Goal: Task Accomplishment & Management: Manage account settings

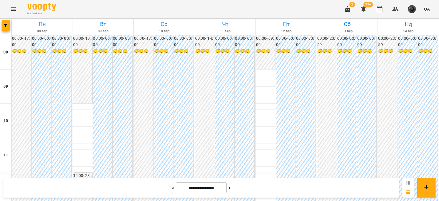
scroll to position [374, 0]
click at [230, 184] on button at bounding box center [229, 188] width 1 height 13
type input "**********"
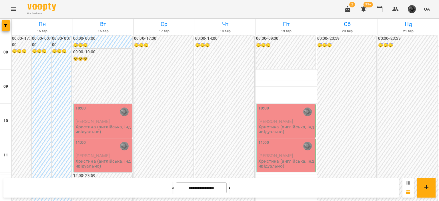
scroll to position [18, 0]
click at [352, 7] on span "2" at bounding box center [352, 5] width 6 height 6
click at [349, 10] on icon "button" at bounding box center [347, 9] width 5 height 6
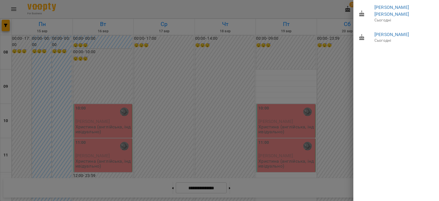
click at [333, 63] on div at bounding box center [219, 100] width 439 height 201
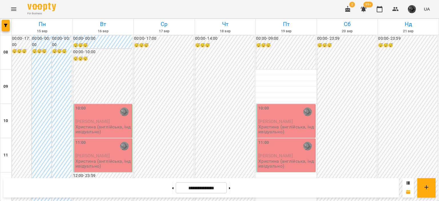
scroll to position [2, 0]
click at [230, 185] on button at bounding box center [229, 188] width 1 height 13
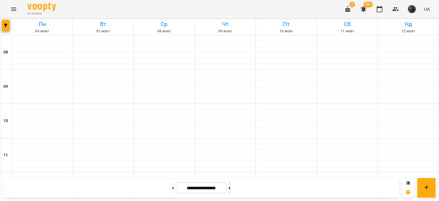
click at [230, 185] on button at bounding box center [229, 188] width 1 height 13
click at [172, 192] on button at bounding box center [172, 188] width 1 height 13
click at [172, 190] on button at bounding box center [172, 188] width 1 height 13
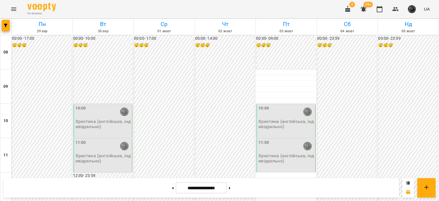
scroll to position [302, 0]
click at [230, 187] on button at bounding box center [229, 188] width 1 height 13
click at [172, 183] on button at bounding box center [172, 188] width 1 height 13
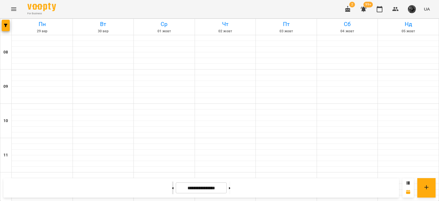
click at [172, 183] on button at bounding box center [172, 188] width 1 height 13
type input "**********"
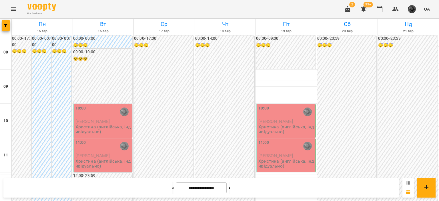
scroll to position [0, 0]
click at [391, 12] on button "button" at bounding box center [396, 9] width 14 height 14
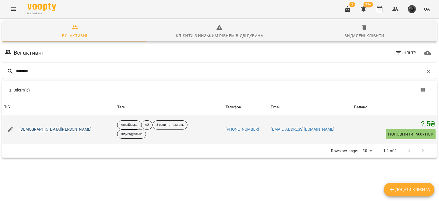
type input "*******"
click at [58, 127] on link "[DEMOGRAPHIC_DATA][PERSON_NAME]" at bounding box center [55, 130] width 72 height 6
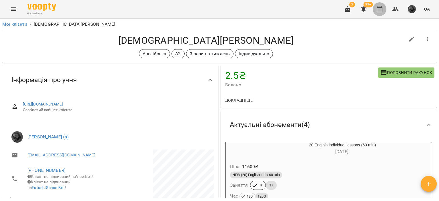
click at [381, 11] on icon "button" at bounding box center [379, 9] width 7 height 7
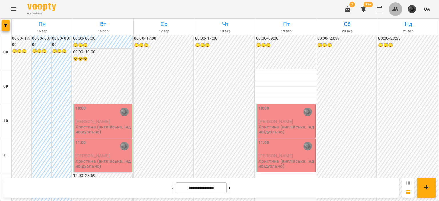
click at [391, 10] on button "button" at bounding box center [396, 9] width 14 height 14
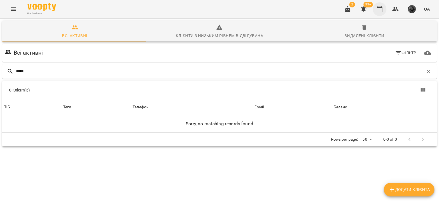
type input "*****"
click at [378, 8] on icon "button" at bounding box center [379, 9] width 7 height 7
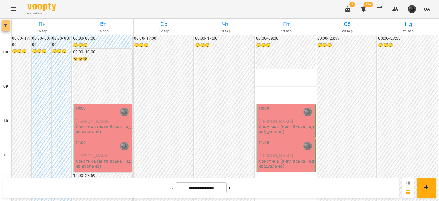
click at [5, 20] on button "button" at bounding box center [6, 25] width 8 height 11
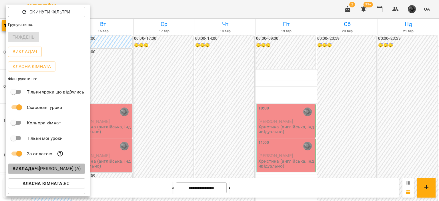
click at [40, 170] on p "Викладач : [PERSON_NAME] (а)" at bounding box center [47, 168] width 68 height 7
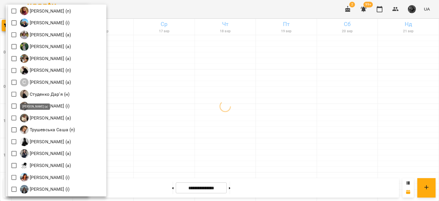
scroll to position [811, 0]
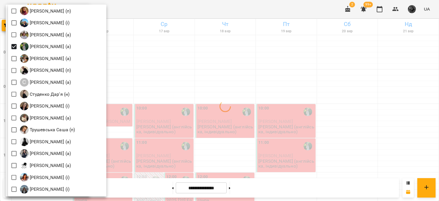
click at [183, 83] on div at bounding box center [219, 100] width 439 height 201
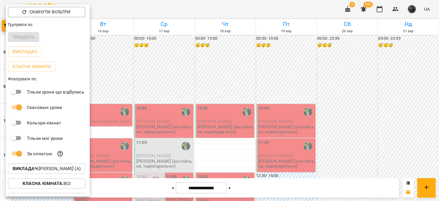
click at [164, 76] on div at bounding box center [219, 100] width 439 height 201
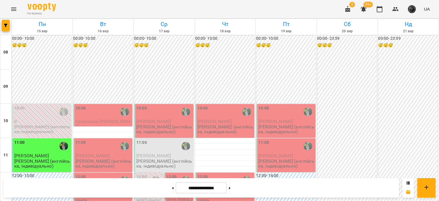
scroll to position [308, 0]
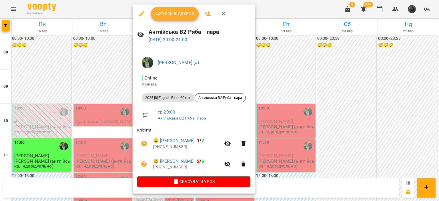
click at [113, 157] on div at bounding box center [219, 100] width 439 height 201
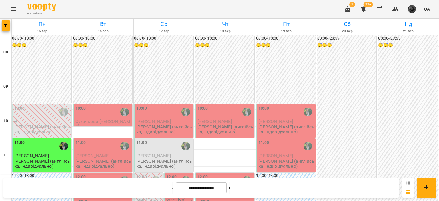
scroll to position [152, 0]
click at [172, 188] on button at bounding box center [172, 188] width 1 height 13
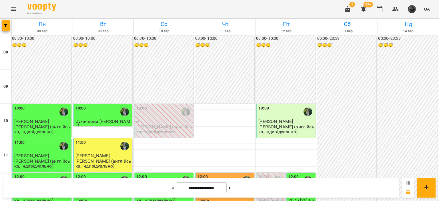
scroll to position [313, 0]
click at [230, 190] on button at bounding box center [229, 188] width 1 height 13
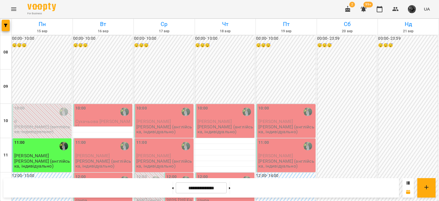
scroll to position [331, 0]
click at [231, 189] on div at bounding box center [230, 188] width 6 height 13
click at [230, 187] on icon at bounding box center [229, 188] width 1 height 2
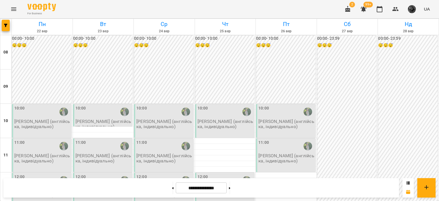
scroll to position [284, 0]
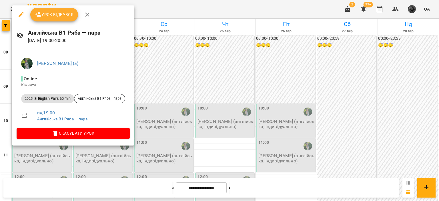
click at [183, 71] on div at bounding box center [219, 100] width 439 height 201
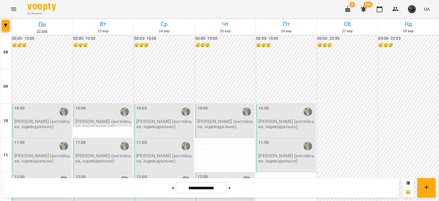
scroll to position [253, 0]
click at [2, 26] on span "button" at bounding box center [6, 25] width 8 height 3
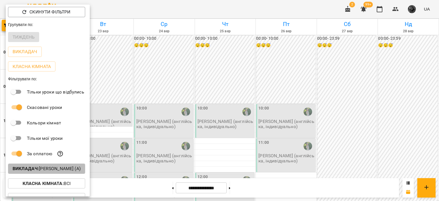
click at [42, 171] on p "Викладач : [PERSON_NAME] (а)" at bounding box center [47, 168] width 68 height 7
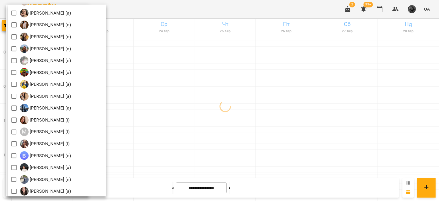
scroll to position [558, 0]
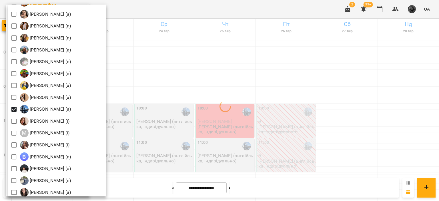
click at [220, 74] on div at bounding box center [219, 100] width 439 height 201
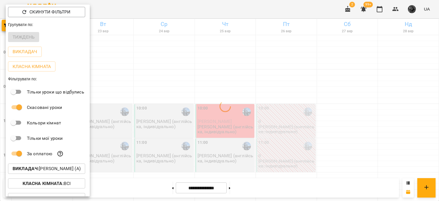
click at [220, 74] on div at bounding box center [219, 100] width 439 height 201
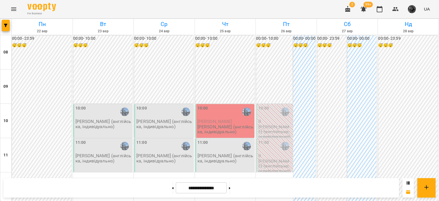
scroll to position [345, 0]
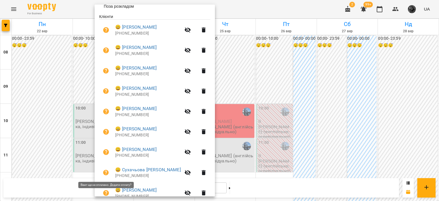
scroll to position [102, 0]
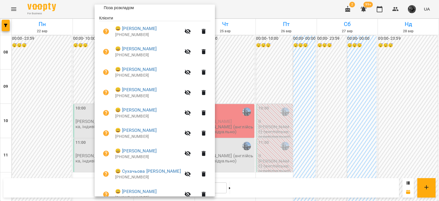
click at [79, 131] on div at bounding box center [219, 100] width 439 height 201
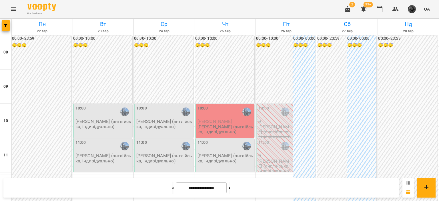
scroll to position [0, 0]
click at [172, 193] on button at bounding box center [172, 188] width 1 height 13
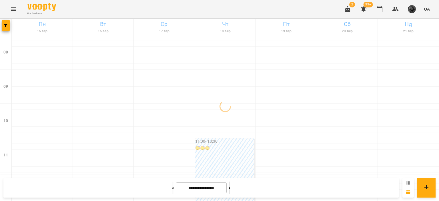
click at [230, 188] on icon at bounding box center [229, 188] width 1 height 2
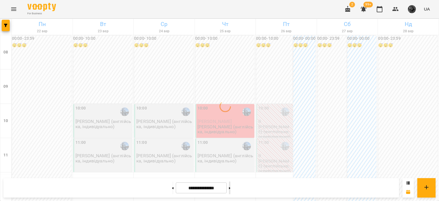
click at [230, 188] on icon at bounding box center [229, 188] width 1 height 2
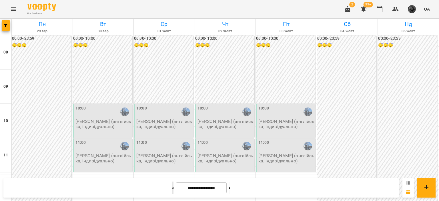
click at [172, 190] on button at bounding box center [172, 188] width 1 height 13
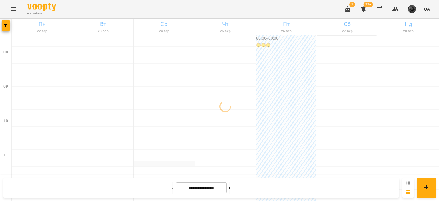
scroll to position [61, 0]
click at [172, 187] on icon at bounding box center [172, 188] width 1 height 2
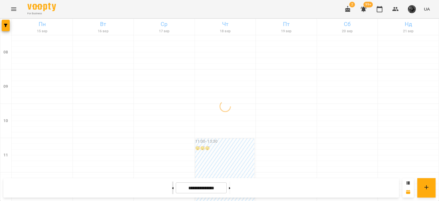
click at [172, 187] on icon at bounding box center [172, 188] width 1 height 2
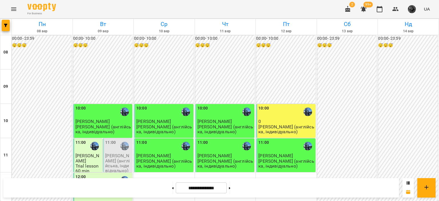
scroll to position [362, 0]
click at [230, 190] on button at bounding box center [229, 188] width 1 height 13
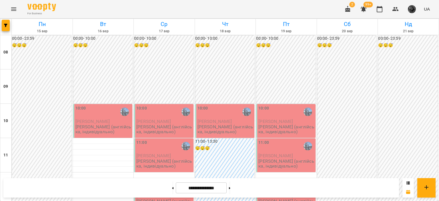
scroll to position [262, 0]
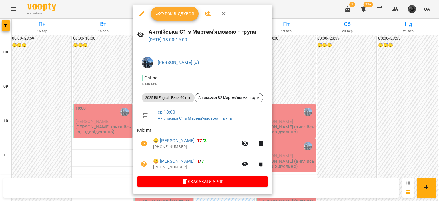
click at [83, 153] on div at bounding box center [219, 100] width 439 height 201
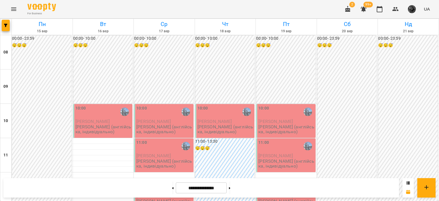
scroll to position [269, 0]
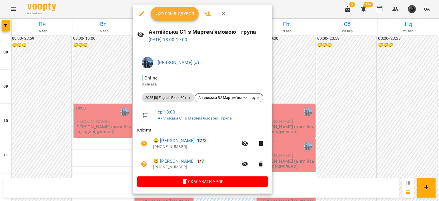
click at [122, 133] on div at bounding box center [219, 100] width 439 height 201
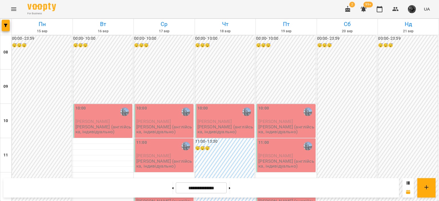
scroll to position [48, 0]
click at [230, 192] on button at bounding box center [229, 188] width 1 height 13
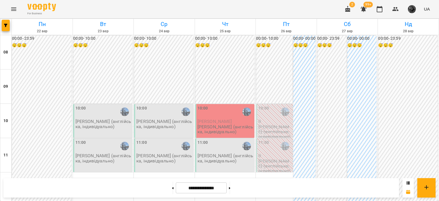
scroll to position [304, 0]
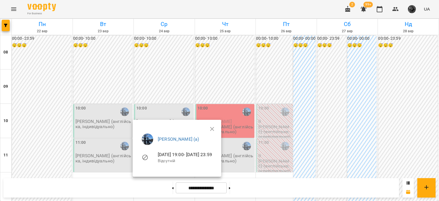
click at [161, 189] on div at bounding box center [219, 100] width 439 height 201
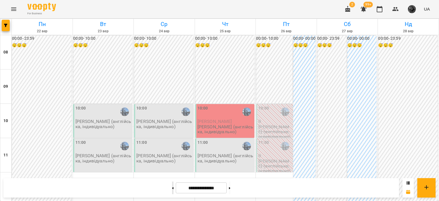
click at [172, 190] on button at bounding box center [172, 188] width 1 height 13
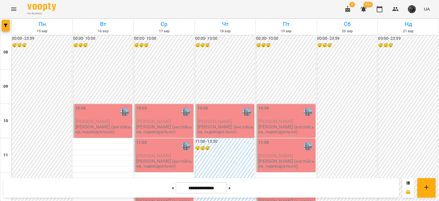
scroll to position [56, 0]
click at [5, 29] on button "button" at bounding box center [6, 25] width 8 height 11
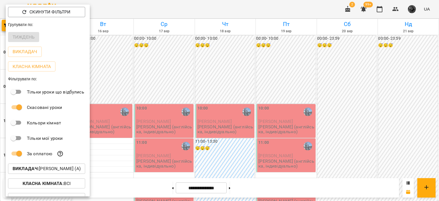
click at [43, 174] on button "Викладач : [PERSON_NAME] (а)" at bounding box center [46, 169] width 77 height 10
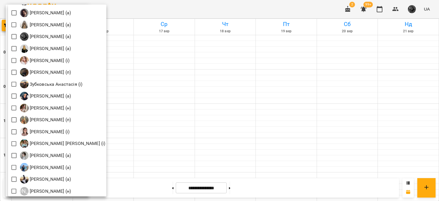
scroll to position [356, 0]
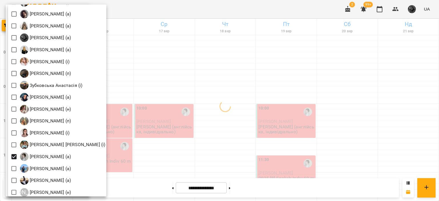
click at [178, 125] on div at bounding box center [219, 100] width 439 height 201
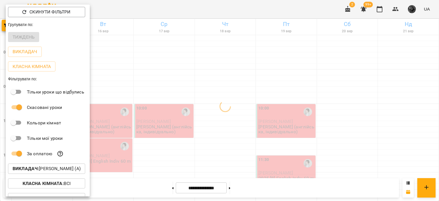
click at [178, 125] on div at bounding box center [219, 100] width 439 height 201
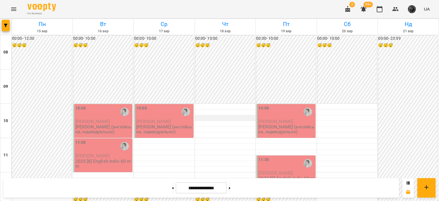
scroll to position [0, 0]
click at [3, 27] on span "button" at bounding box center [6, 25] width 8 height 3
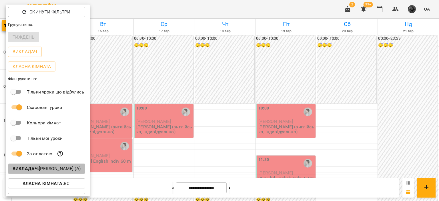
click at [56, 172] on p "Викладач : [PERSON_NAME] (а)" at bounding box center [47, 168] width 68 height 7
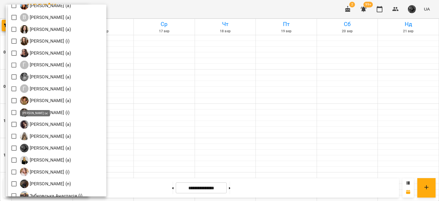
scroll to position [246, 0]
click at [216, 135] on div at bounding box center [219, 100] width 439 height 201
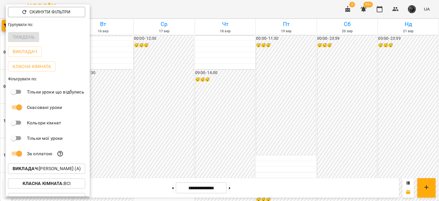
click at [216, 95] on div at bounding box center [219, 100] width 439 height 201
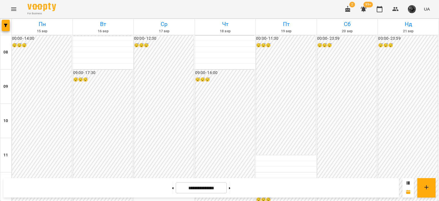
scroll to position [319, 0]
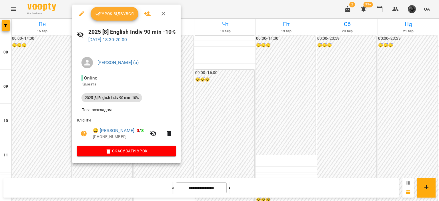
click at [242, 116] on div at bounding box center [219, 100] width 439 height 201
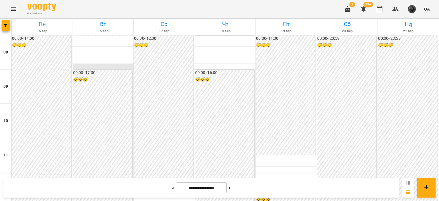
scroll to position [0, 0]
click at [1, 26] on div at bounding box center [5, 27] width 11 height 16
click at [4, 27] on button "button" at bounding box center [6, 25] width 8 height 11
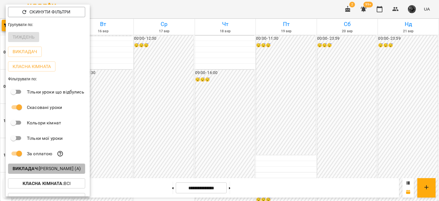
click at [58, 172] on p "Викладач : [PERSON_NAME] (а)" at bounding box center [47, 168] width 68 height 7
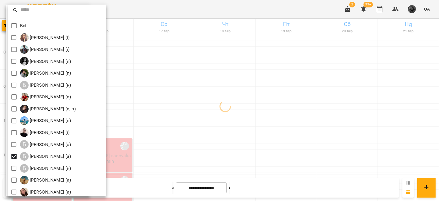
click at [188, 133] on div at bounding box center [219, 100] width 439 height 201
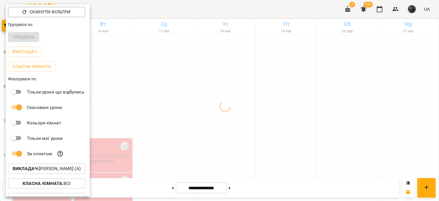
click at [167, 123] on div at bounding box center [219, 100] width 439 height 201
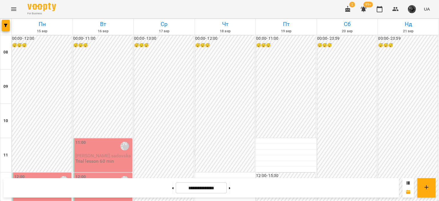
scroll to position [85, 0]
click at [171, 188] on div at bounding box center [173, 188] width 6 height 13
click at [172, 188] on icon at bounding box center [172, 188] width 1 height 2
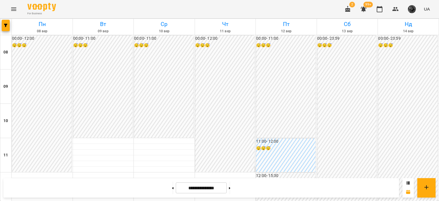
scroll to position [0, 0]
click at [230, 190] on button at bounding box center [229, 188] width 1 height 13
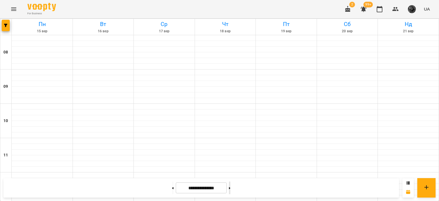
click at [230, 190] on button at bounding box center [229, 188] width 1 height 13
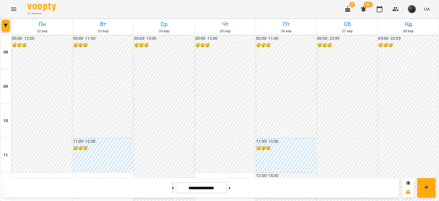
click at [172, 191] on button at bounding box center [172, 188] width 1 height 13
type input "**********"
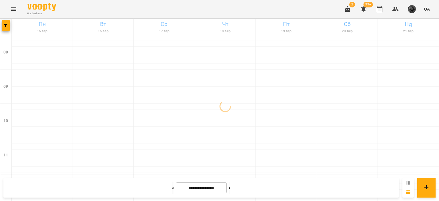
click at [3, 32] on div at bounding box center [5, 27] width 11 height 16
click at [5, 30] on button "button" at bounding box center [6, 25] width 8 height 11
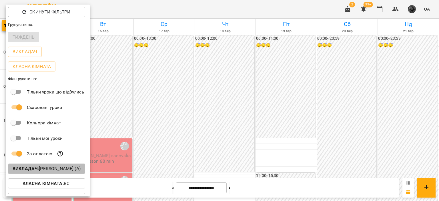
click at [53, 170] on p "Викладач : [PERSON_NAME] (а)" at bounding box center [47, 168] width 68 height 7
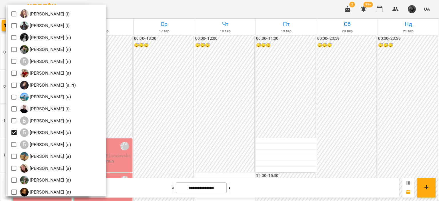
scroll to position [29, 0]
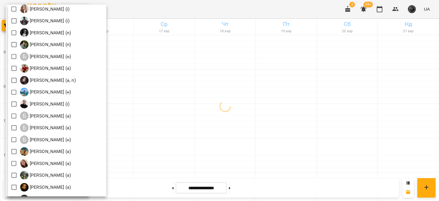
click at [157, 119] on div at bounding box center [219, 100] width 439 height 201
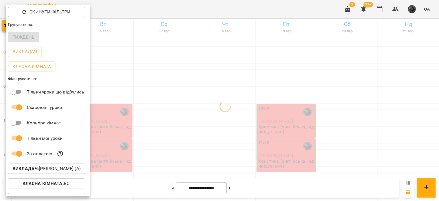
click at [188, 136] on div at bounding box center [219, 100] width 439 height 201
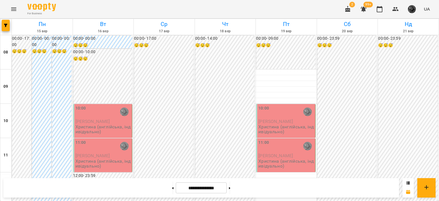
scroll to position [26, 0]
click at [7, 29] on button "button" at bounding box center [6, 25] width 8 height 11
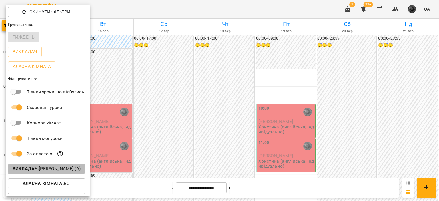
click at [39, 168] on b "Викладач :" at bounding box center [26, 168] width 26 height 5
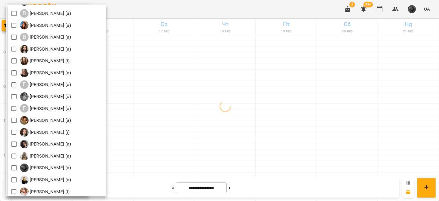
scroll to position [193, 0]
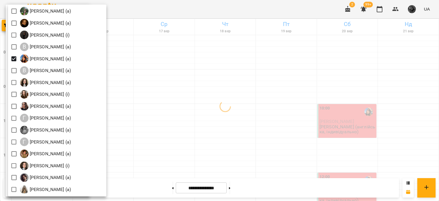
click at [165, 67] on div at bounding box center [219, 100] width 439 height 201
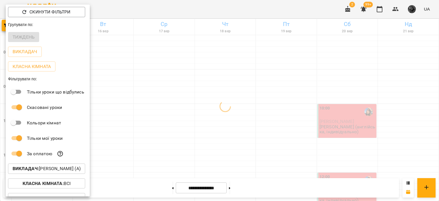
click at [203, 73] on div at bounding box center [219, 100] width 439 height 201
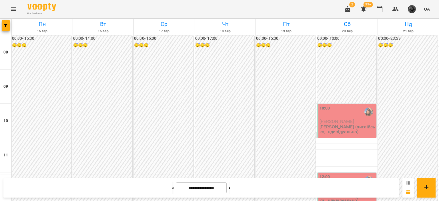
scroll to position [316, 0]
click at [2, 27] on button "button" at bounding box center [6, 25] width 8 height 11
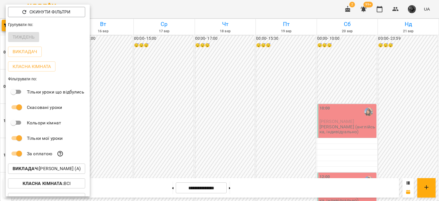
click at [170, 112] on div at bounding box center [219, 100] width 439 height 201
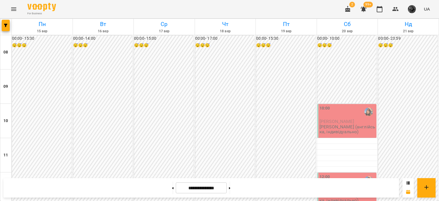
scroll to position [374, 0]
click at [2, 28] on button "button" at bounding box center [6, 25] width 8 height 11
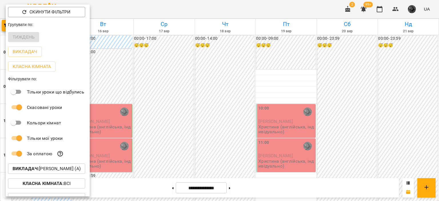
click at [125, 76] on div at bounding box center [219, 100] width 439 height 201
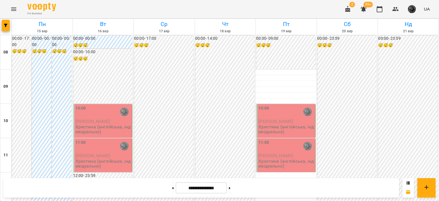
scroll to position [13, 0]
